Goal: Information Seeking & Learning: Learn about a topic

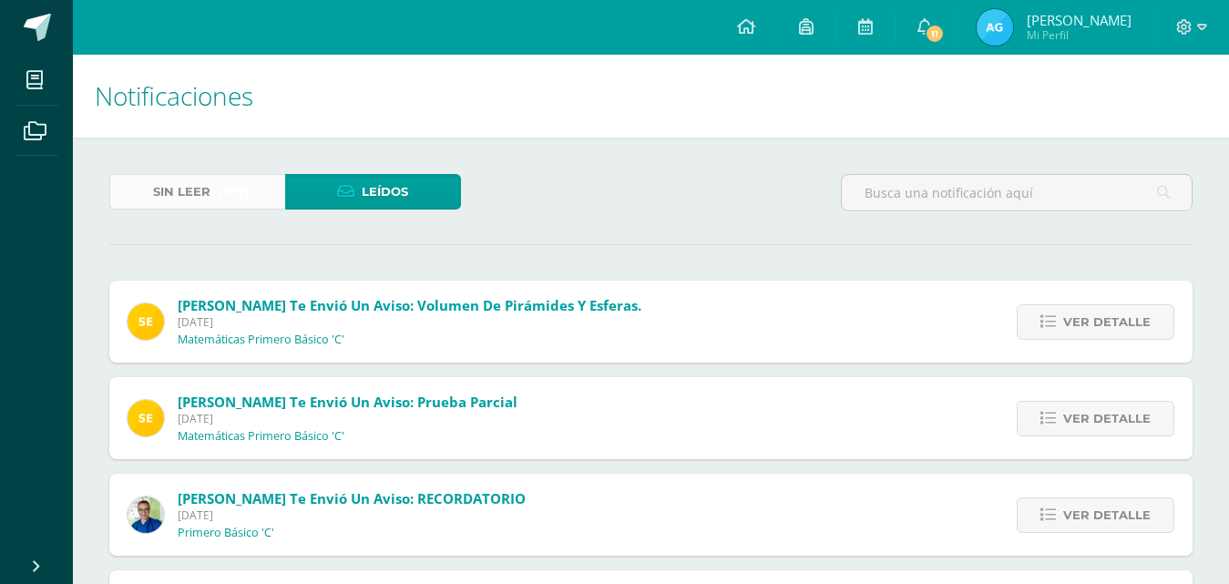
click at [185, 196] on span "Sin leer" at bounding box center [181, 192] width 57 height 34
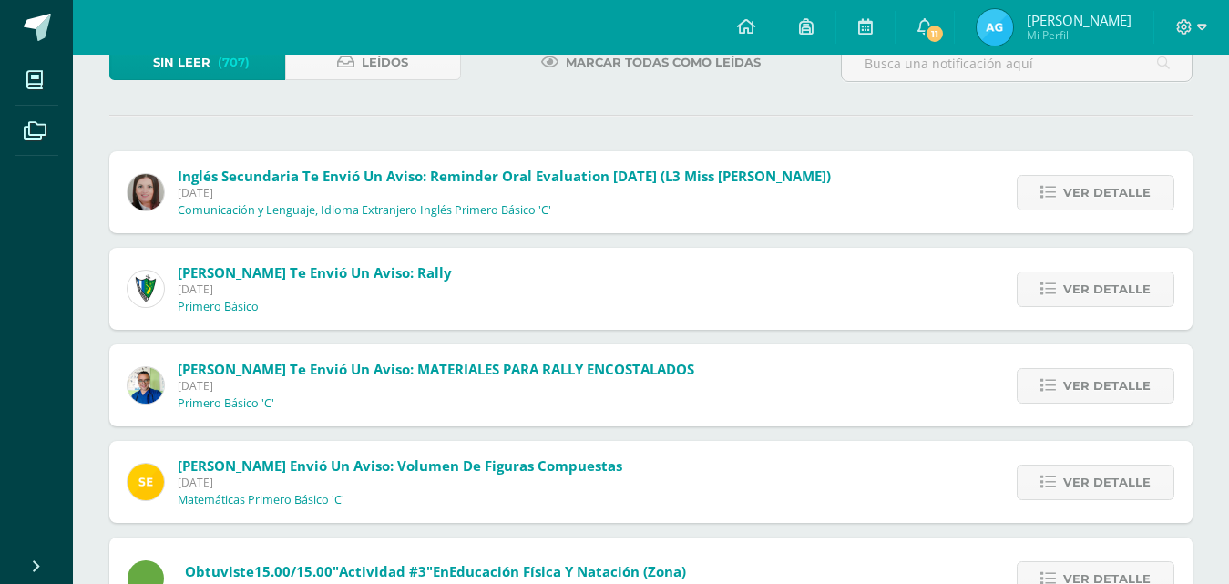
scroll to position [151, 0]
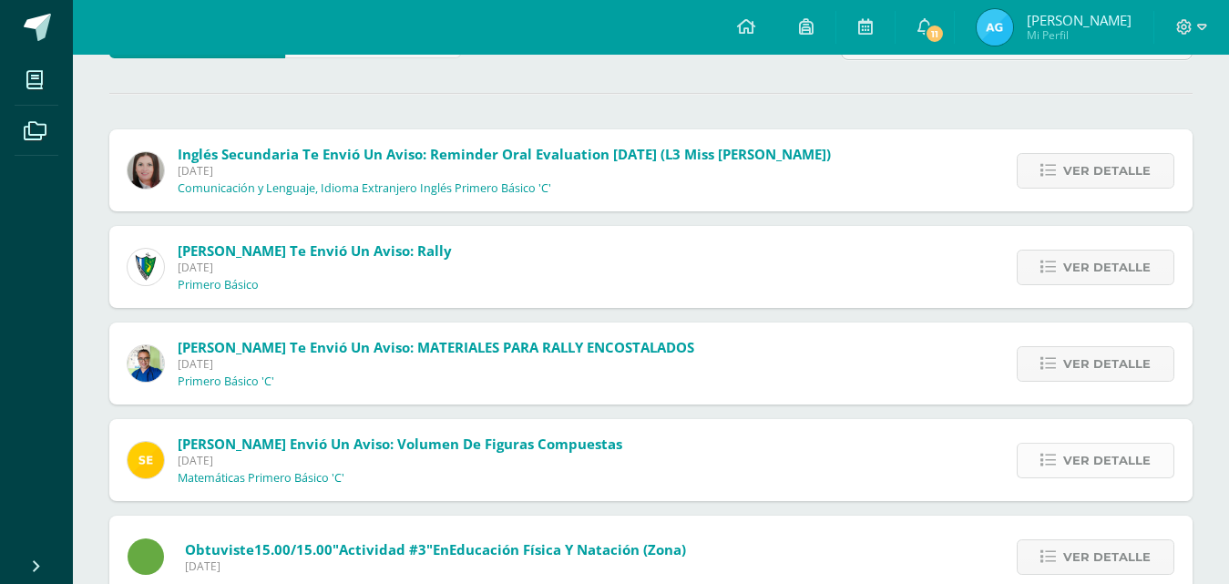
click at [1079, 456] on span "Ver detalle" at bounding box center [1106, 461] width 87 height 34
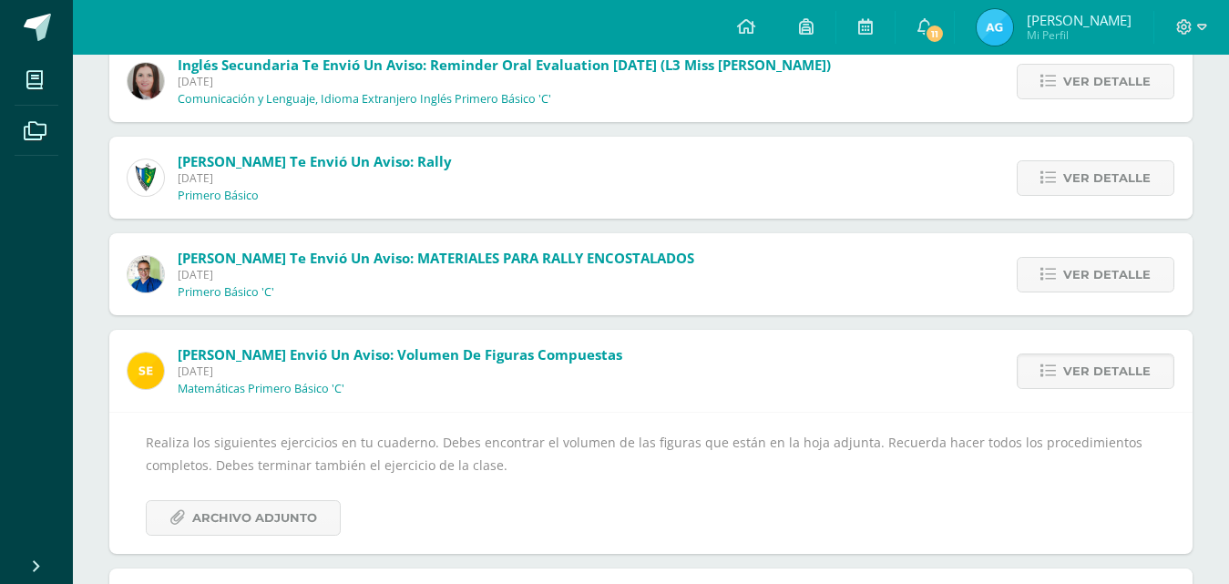
scroll to position [248, 0]
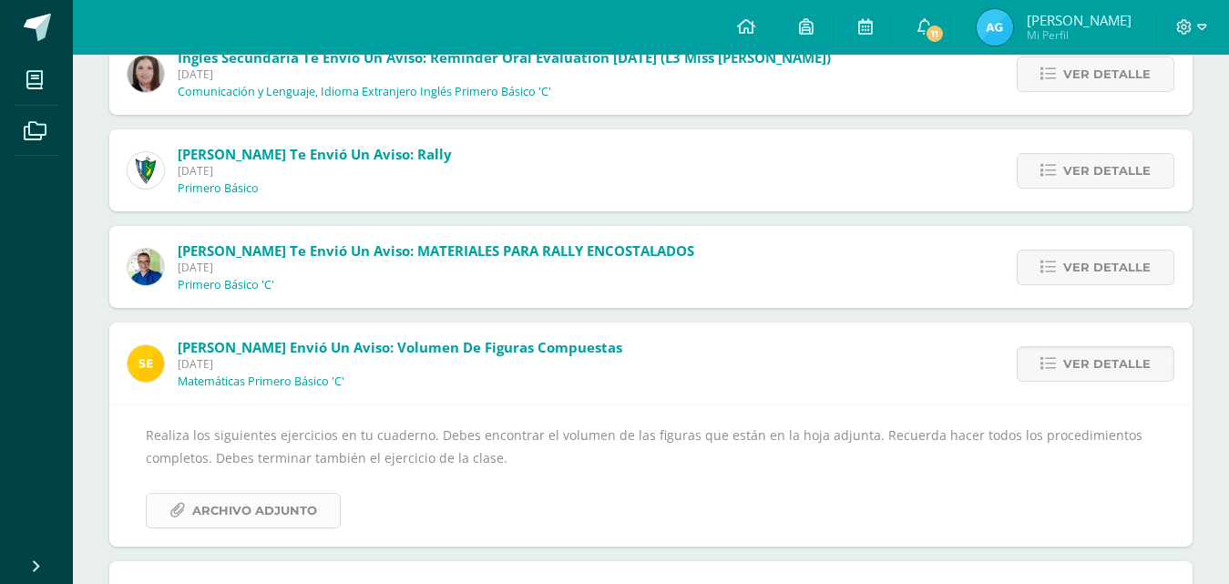
click at [288, 511] on span "Archivo Adjunto" at bounding box center [254, 511] width 125 height 34
click at [787, 535] on div "Realiza los siguientes ejercicios en tu cuaderno. Debes encontrar el volumen de…" at bounding box center [650, 476] width 1083 height 142
